Goal: Transaction & Acquisition: Purchase product/service

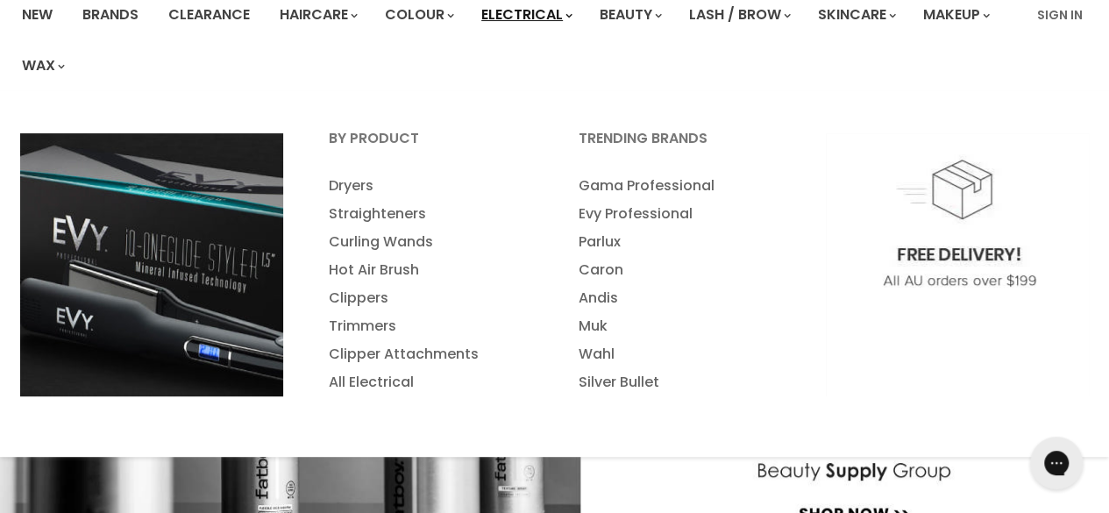
scroll to position [146, 0]
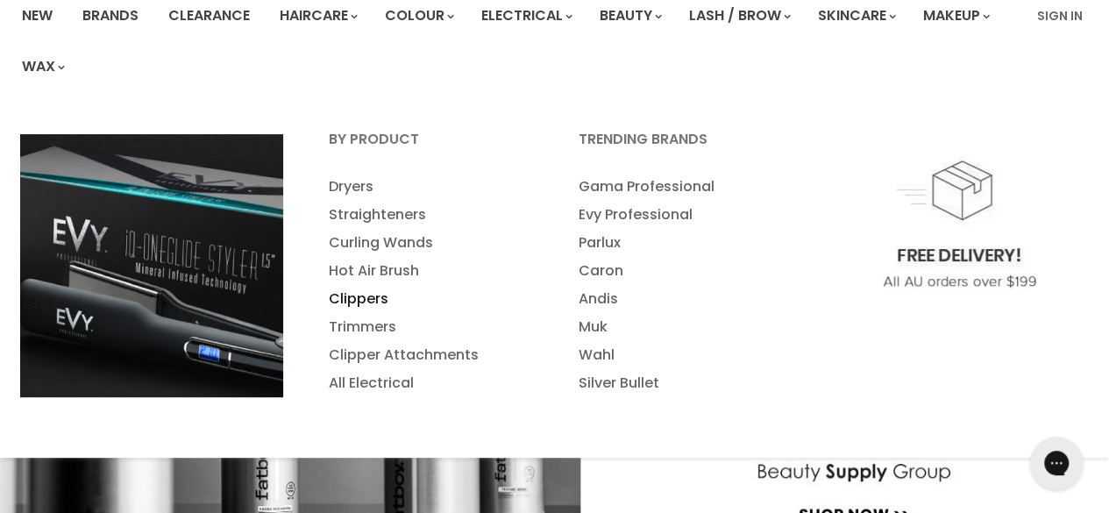
click at [372, 292] on link "Clippers" at bounding box center [430, 299] width 246 height 28
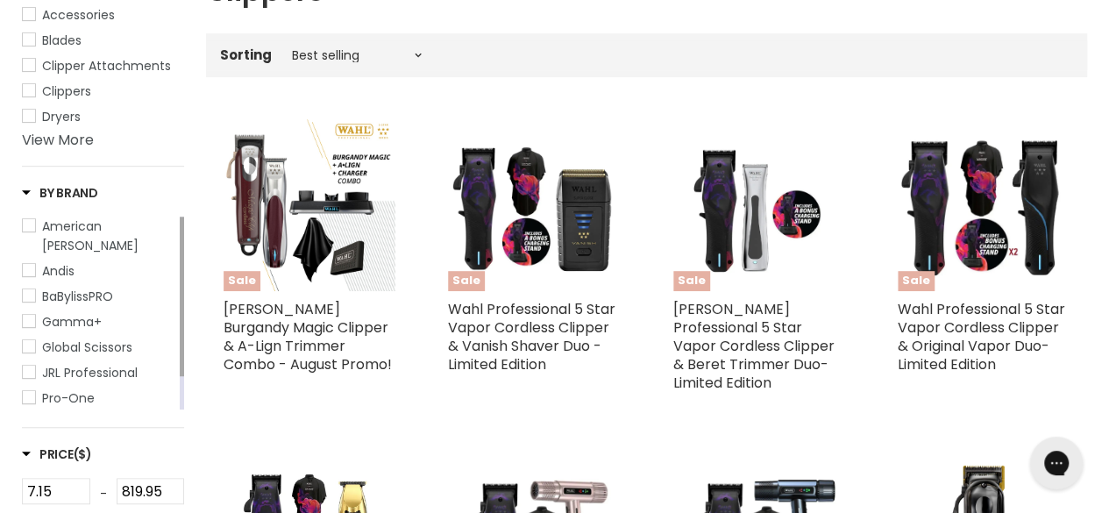
scroll to position [356, 0]
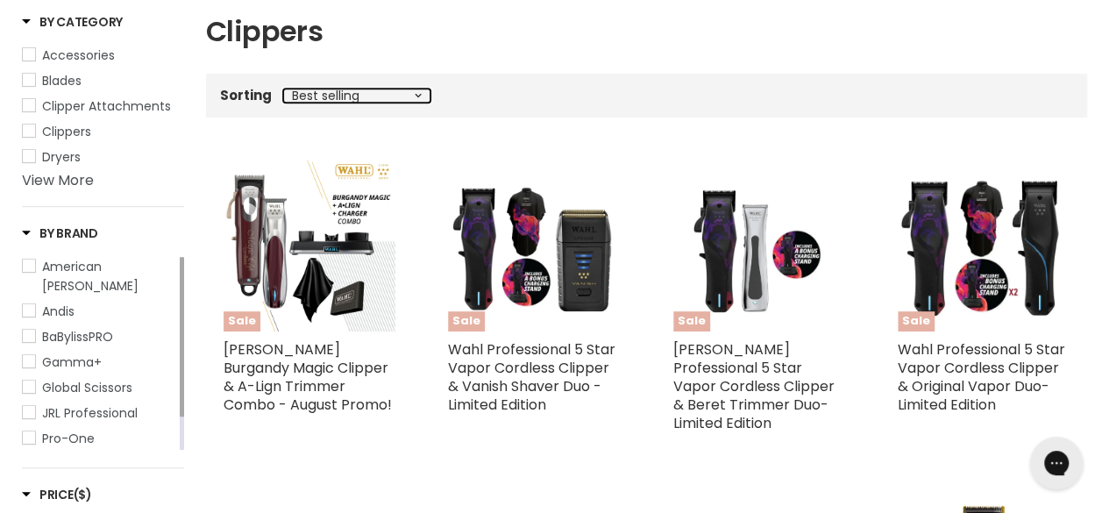
click at [417, 99] on select "Best selling Featured Alphabetically, A-Z Alphabetically, Z-A Price, low to hig…" at bounding box center [356, 96] width 147 height 14
select select "price-ascending"
click at [283, 89] on select "Best selling Featured Alphabetically, A-Z Alphabetically, Z-A Price, low to hig…" at bounding box center [356, 96] width 147 height 14
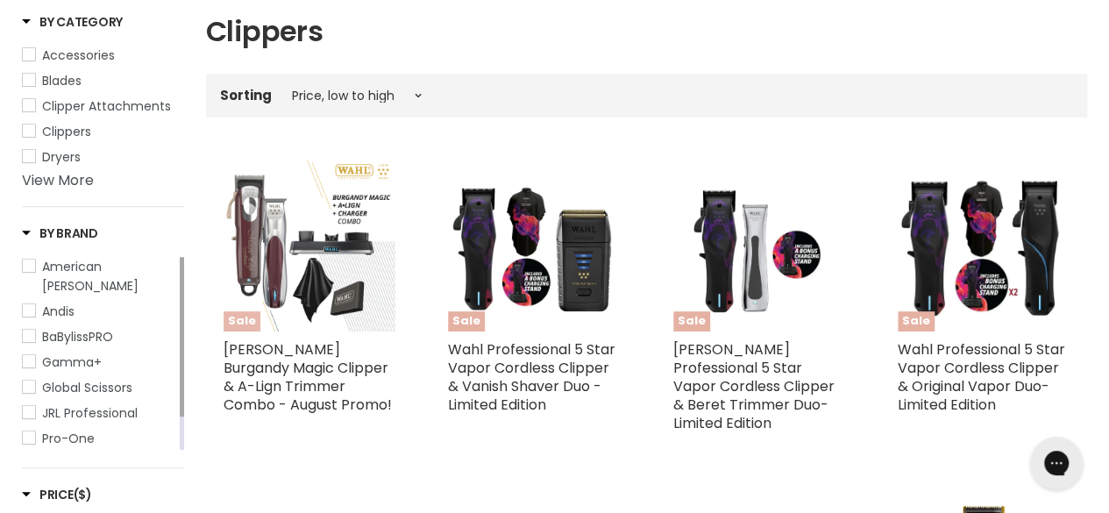
select select "price-ascending"
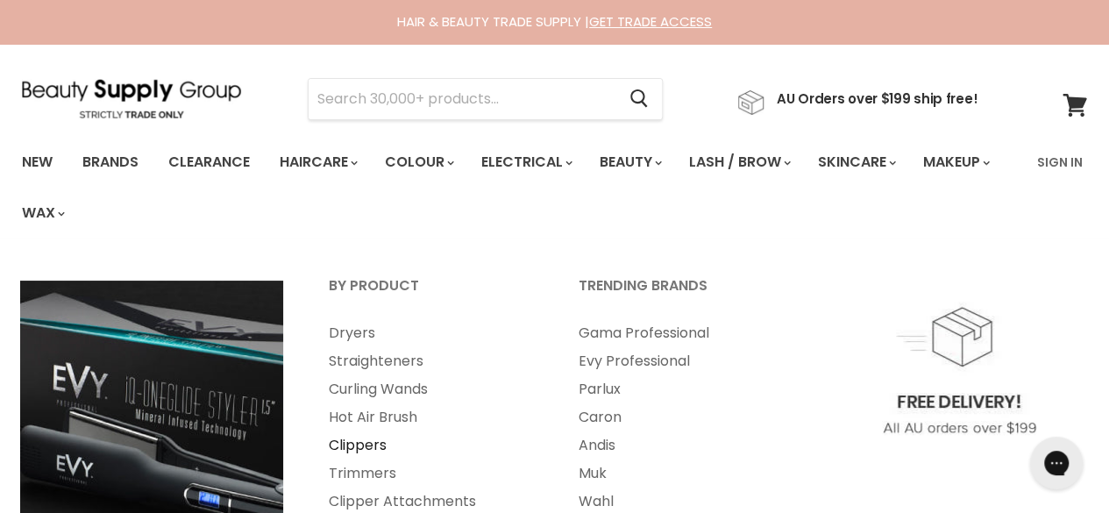
click at [371, 442] on link "Clippers" at bounding box center [430, 445] width 246 height 28
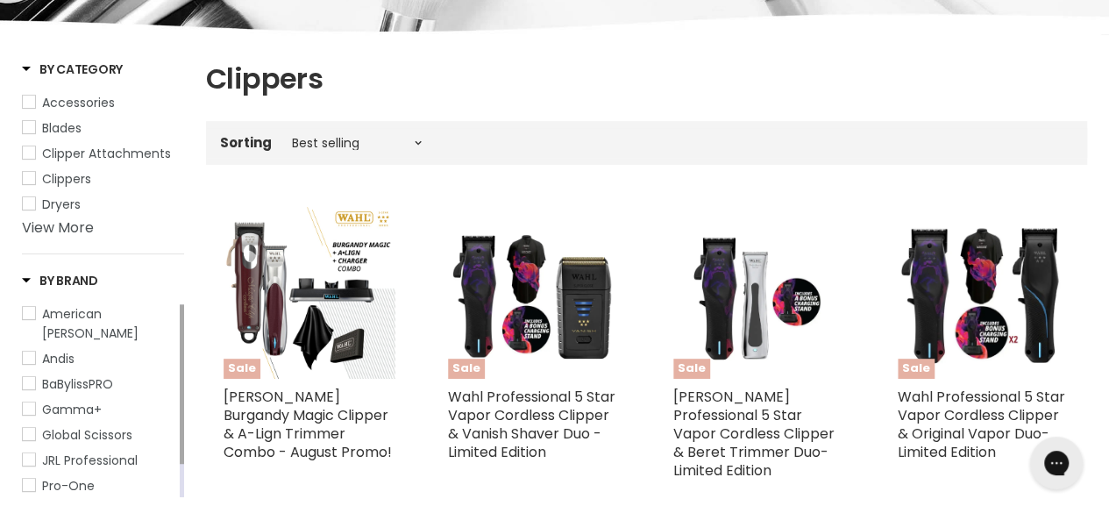
scroll to position [308, 0]
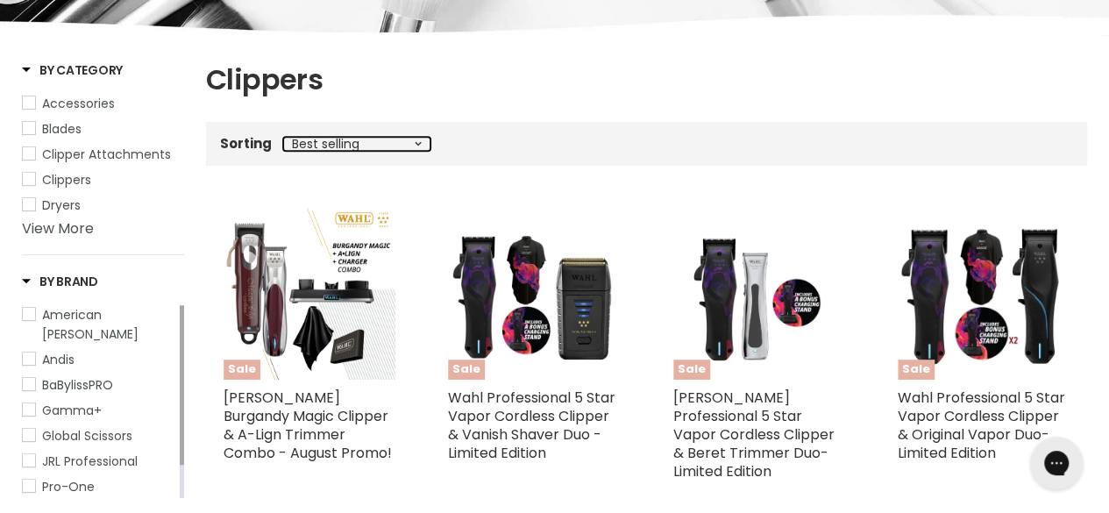
click at [417, 148] on select "Best selling Featured Alphabetically, A-Z Alphabetically, Z-A Price, low to hig…" at bounding box center [356, 144] width 147 height 14
select select "price-ascending"
click at [283, 137] on select "Best selling Featured Alphabetically, A-Z Alphabetically, Z-A Price, low to hig…" at bounding box center [356, 144] width 147 height 14
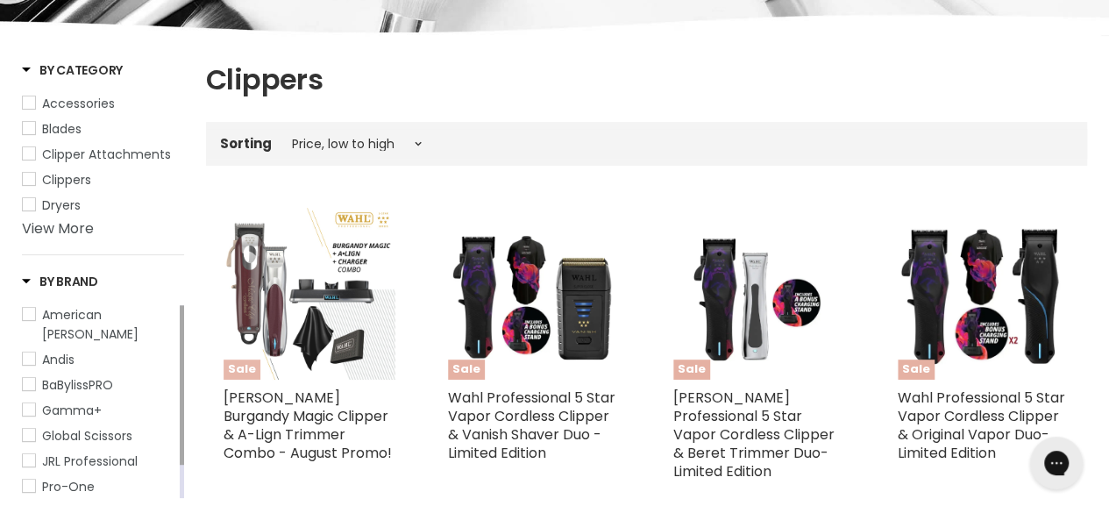
select select "price-ascending"
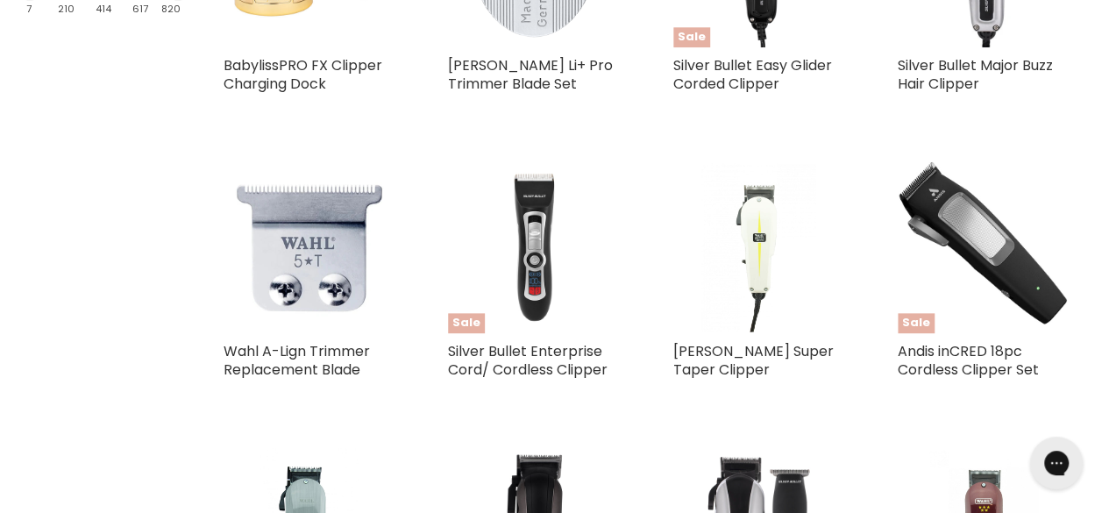
scroll to position [952, 0]
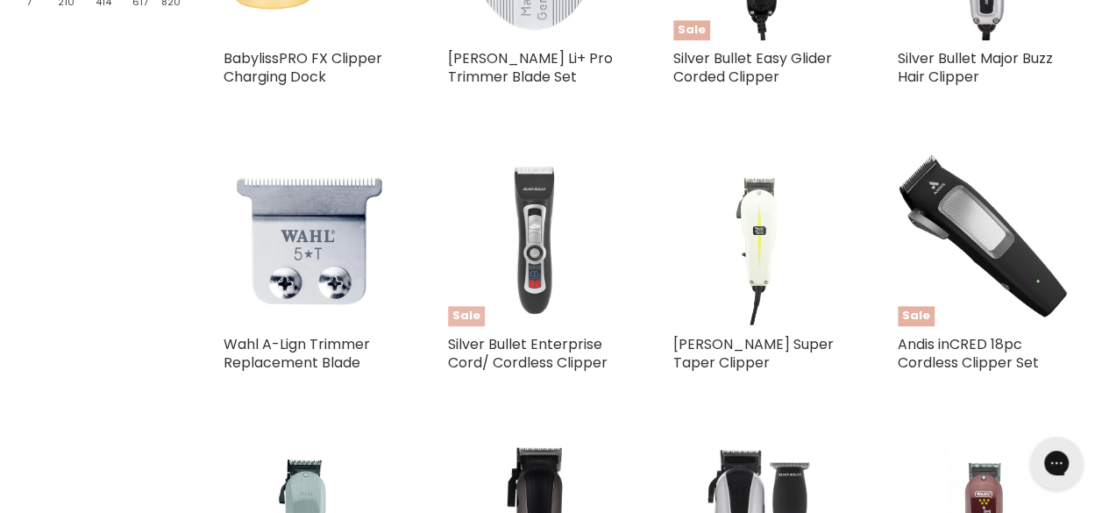
click at [540, 239] on img "Main content" at bounding box center [534, 240] width 172 height 172
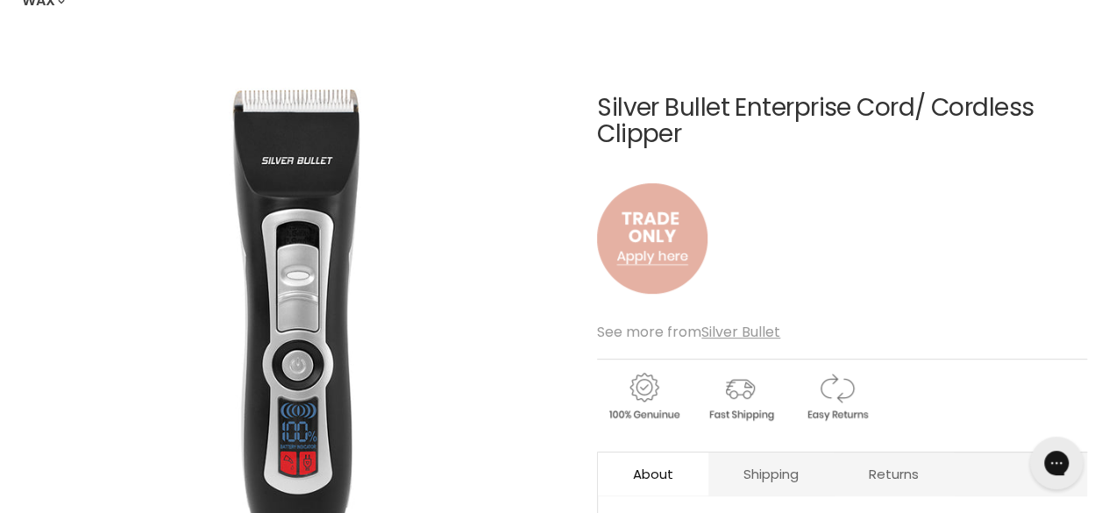
scroll to position [213, 0]
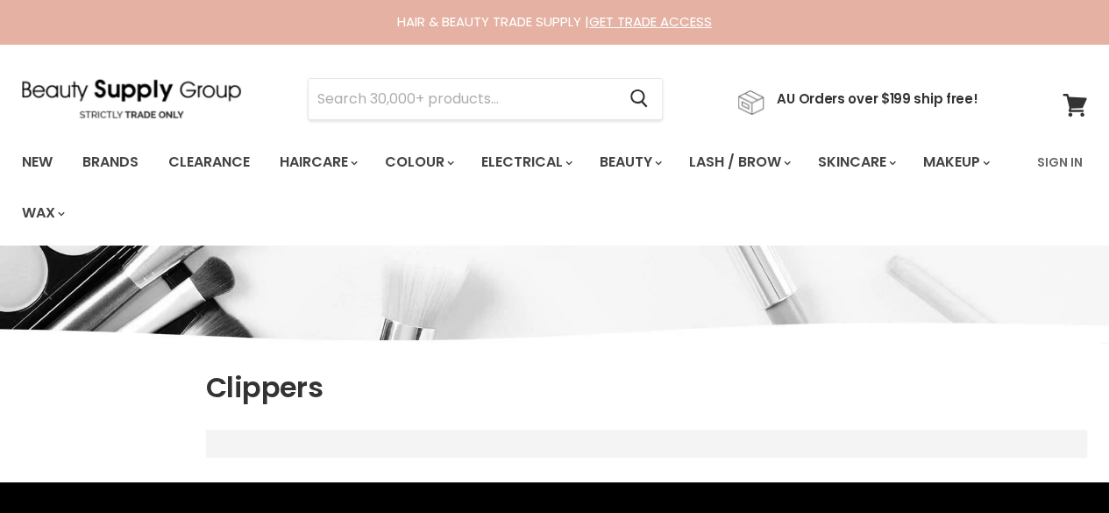
select select "price-ascending"
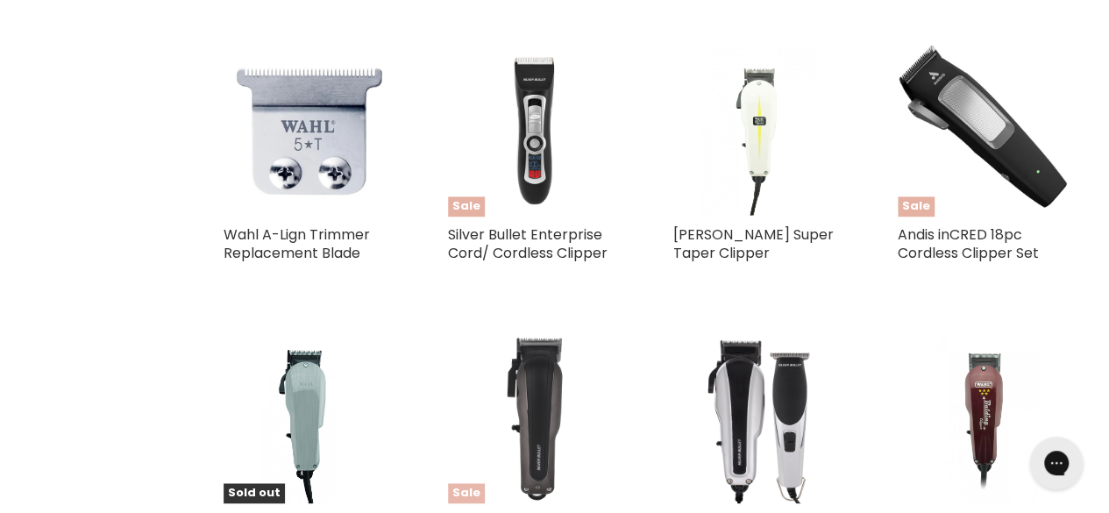
scroll to position [1061, 0]
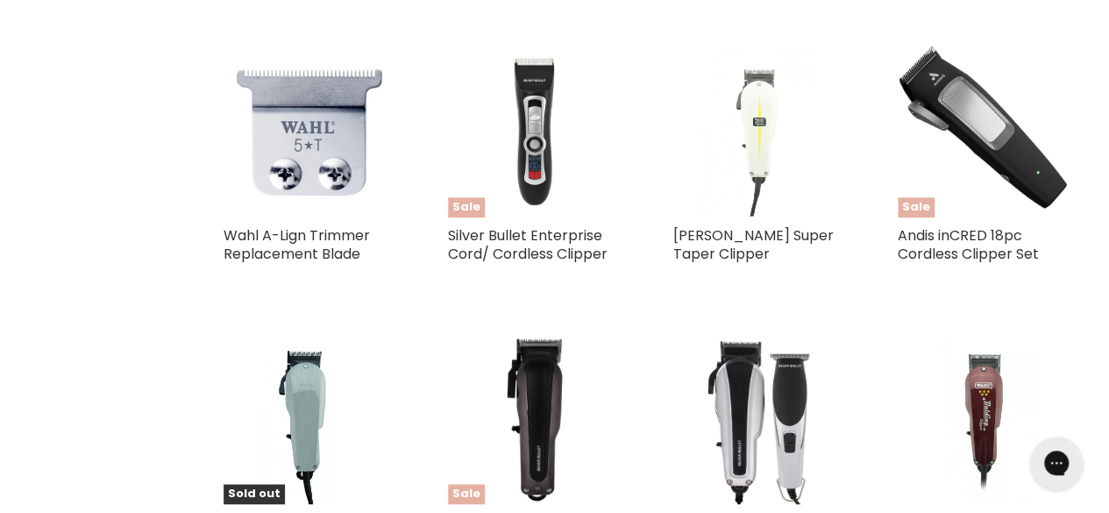
click at [759, 150] on img "Main content" at bounding box center [759, 132] width 115 height 172
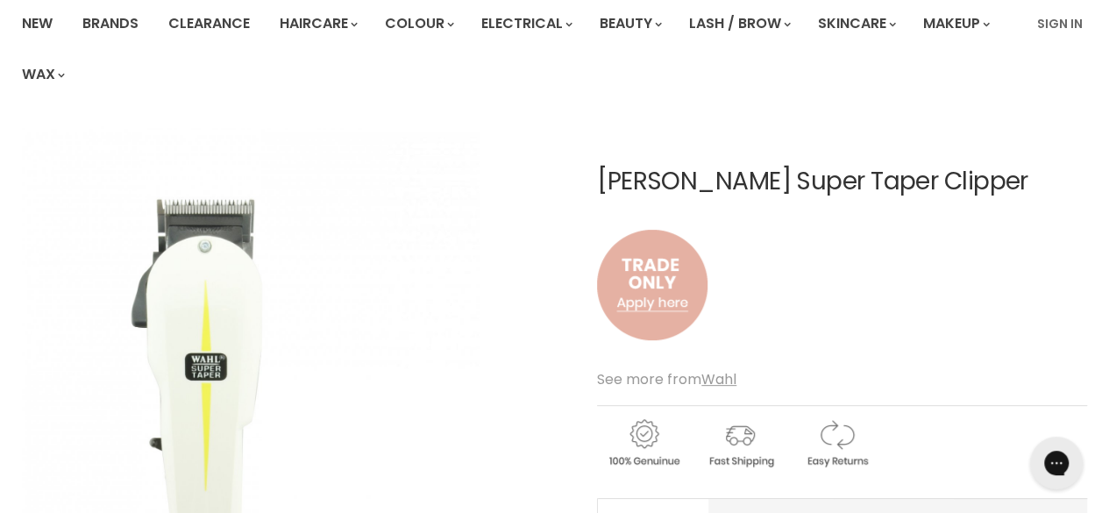
scroll to position [139, 0]
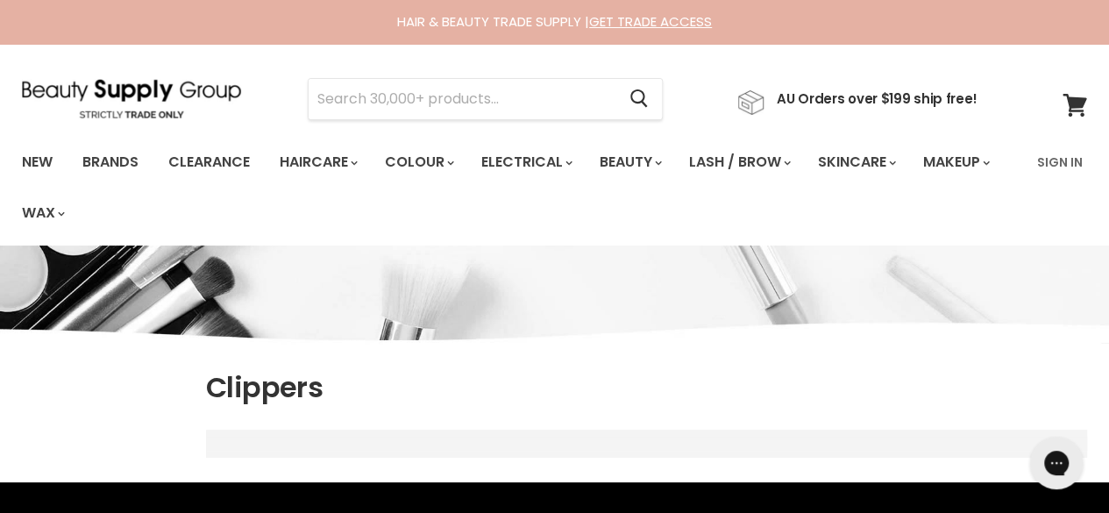
select select "price-ascending"
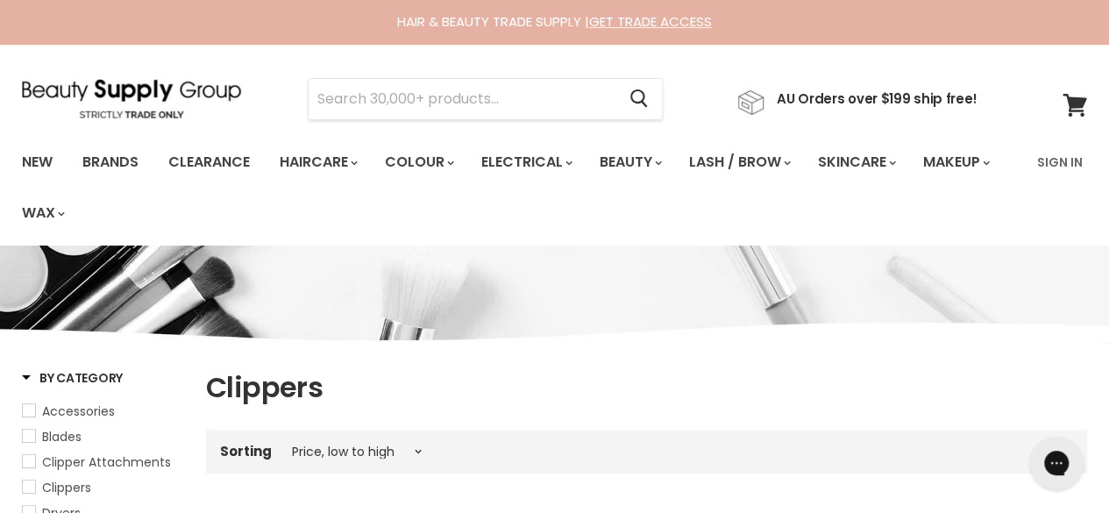
scroll to position [1088, 0]
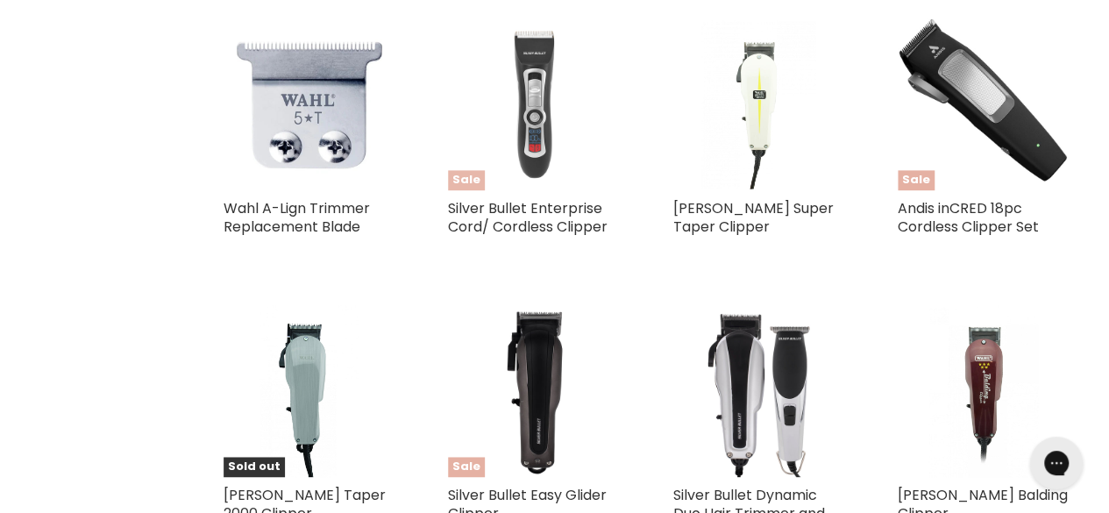
click at [538, 136] on img "Main content" at bounding box center [534, 104] width 172 height 172
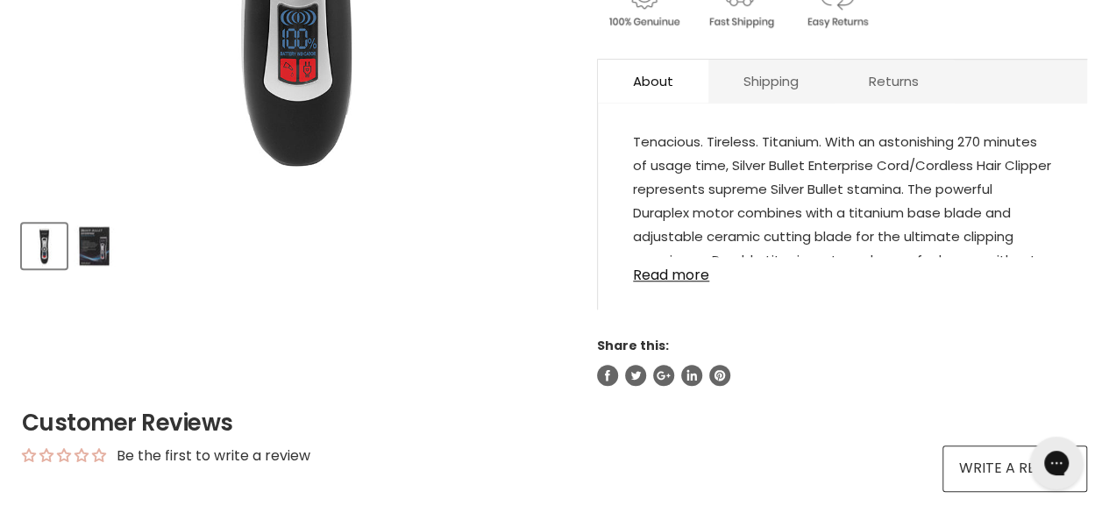
scroll to position [606, 0]
click at [96, 250] on img "Product thumbnails" at bounding box center [94, 244] width 41 height 41
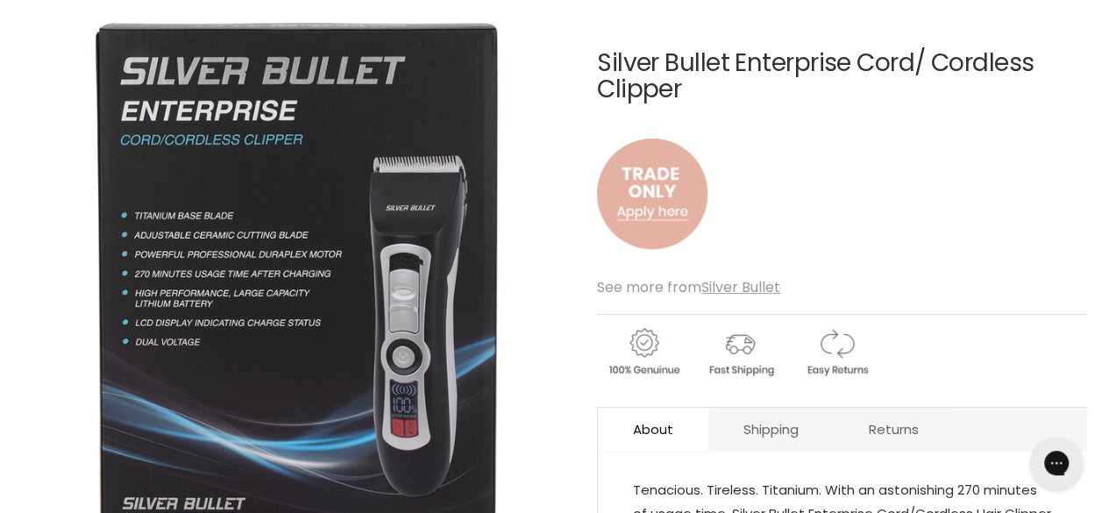
scroll to position [258, 0]
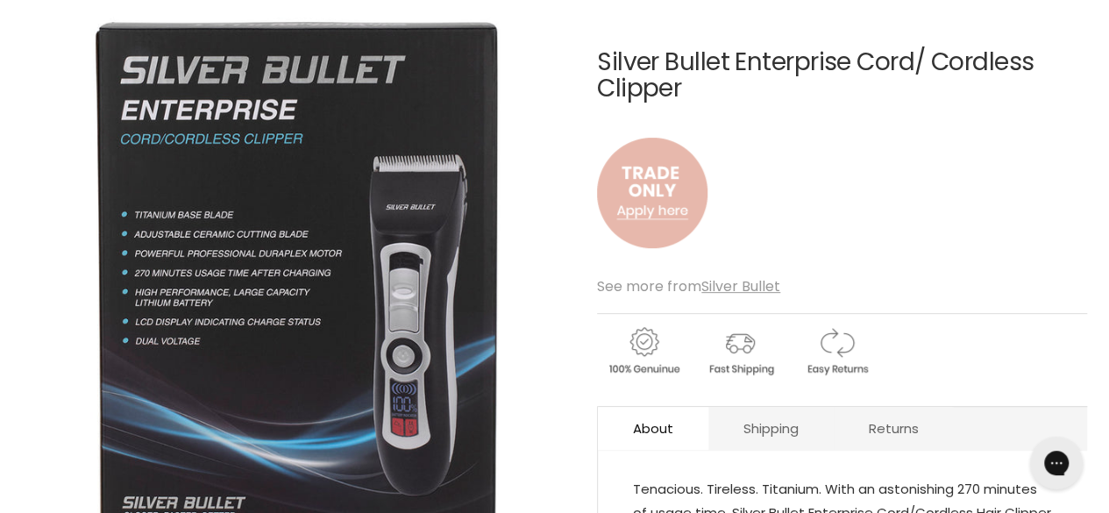
click at [646, 182] on img "Main content" at bounding box center [652, 193] width 110 height 146
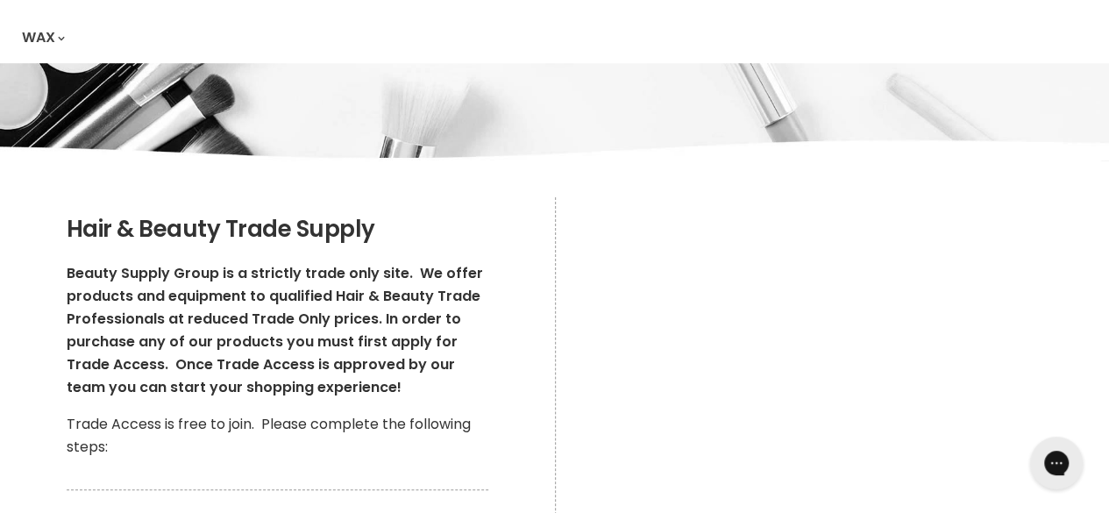
scroll to position [175, 0]
